Goal: Transaction & Acquisition: Purchase product/service

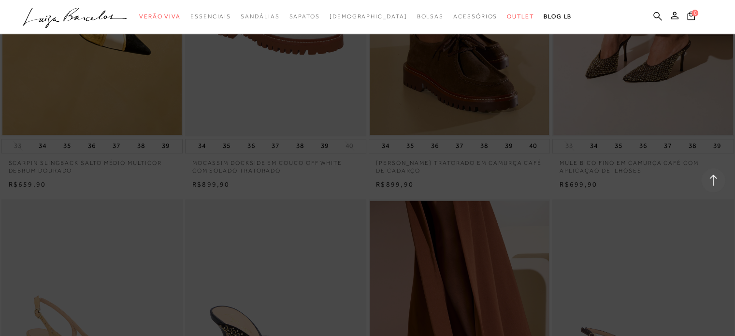
click at [92, 16] on icon ".a{fill-rule:evenodd;}" at bounding box center [75, 18] width 104 height 20
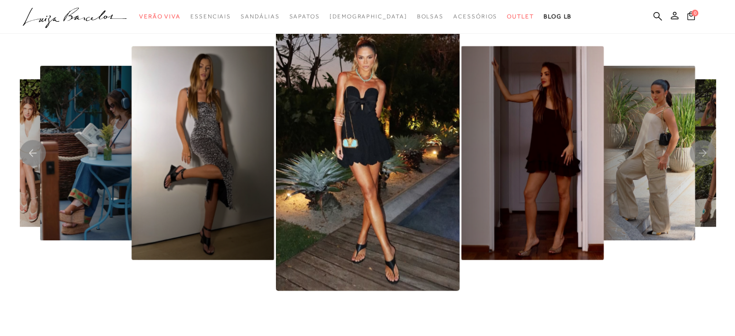
scroll to position [2029, 0]
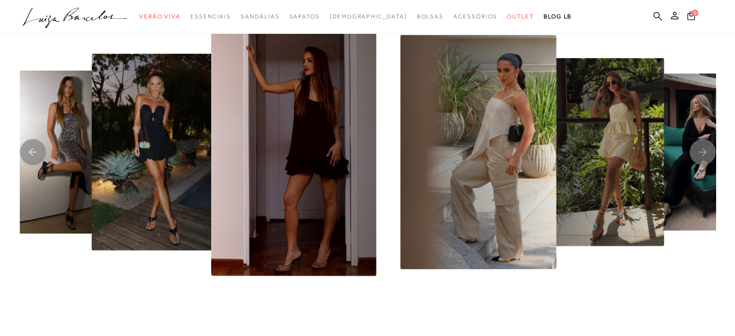
click at [269, 206] on img "7 / 8" at bounding box center [293, 153] width 165 height 248
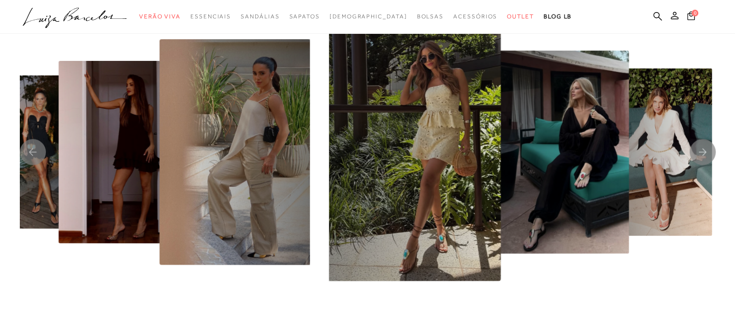
click at [380, 244] on img "1 / 8" at bounding box center [415, 152] width 172 height 258
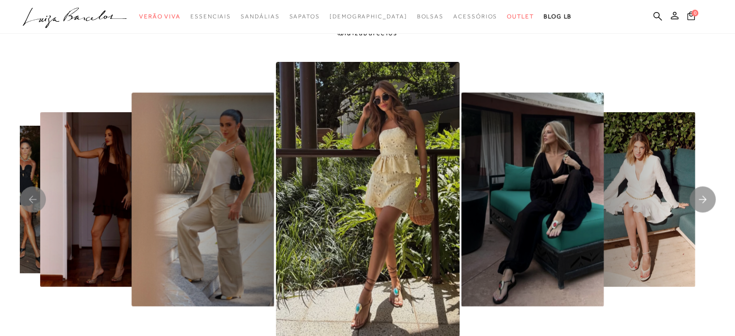
scroll to position [1981, 0]
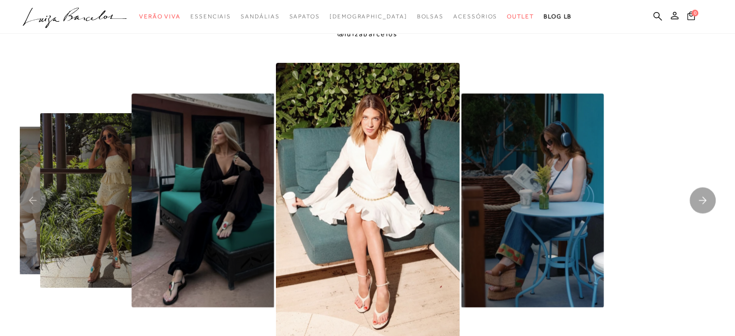
click at [461, 252] on img "4 / 8" at bounding box center [532, 201] width 143 height 214
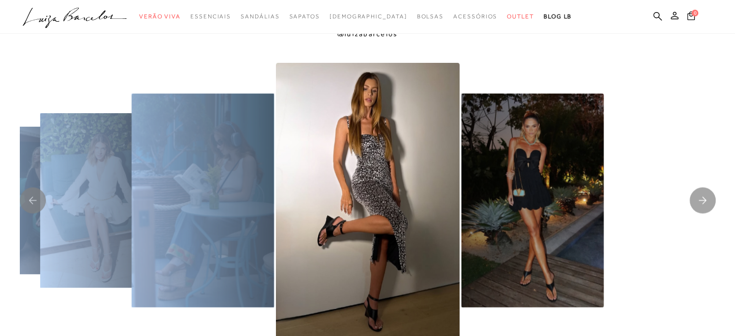
drag, startPoint x: 662, startPoint y: 239, endPoint x: 301, endPoint y: 259, distance: 361.9
click at [303, 257] on div at bounding box center [368, 200] width 696 height 275
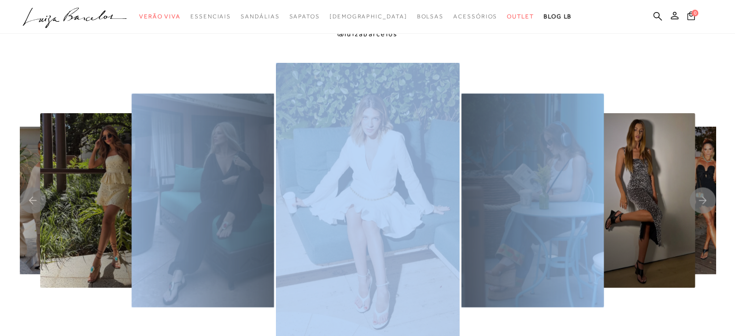
click at [460, 220] on img "3 / 8" at bounding box center [368, 200] width 184 height 275
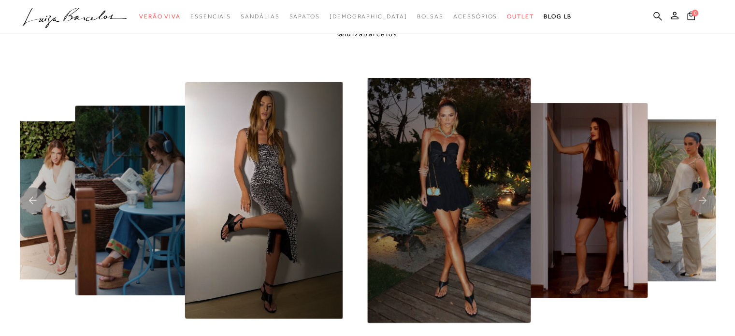
click at [425, 210] on div at bounding box center [77, 200] width 696 height 275
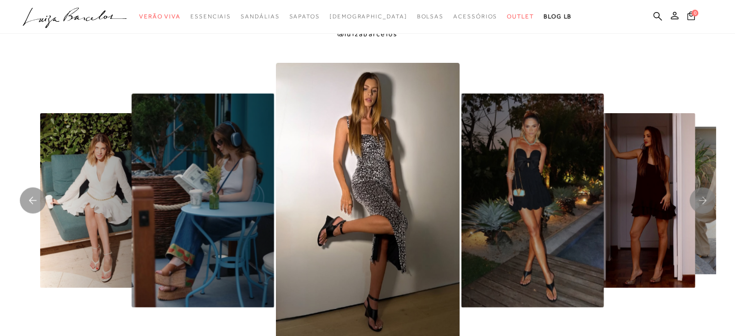
click at [546, 224] on div at bounding box center [199, 200] width 696 height 275
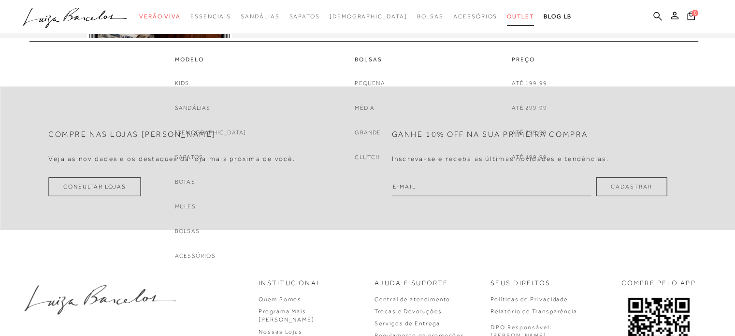
scroll to position [2940, 0]
